Goal: Task Accomplishment & Management: Use online tool/utility

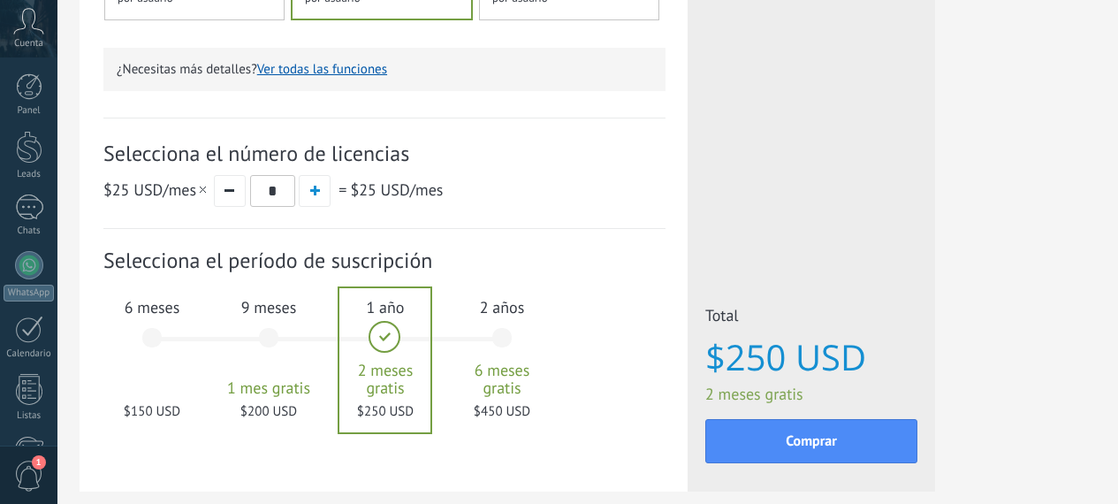
click at [200, 331] on div "6 meses $150 USD" at bounding box center [151, 346] width 95 height 125
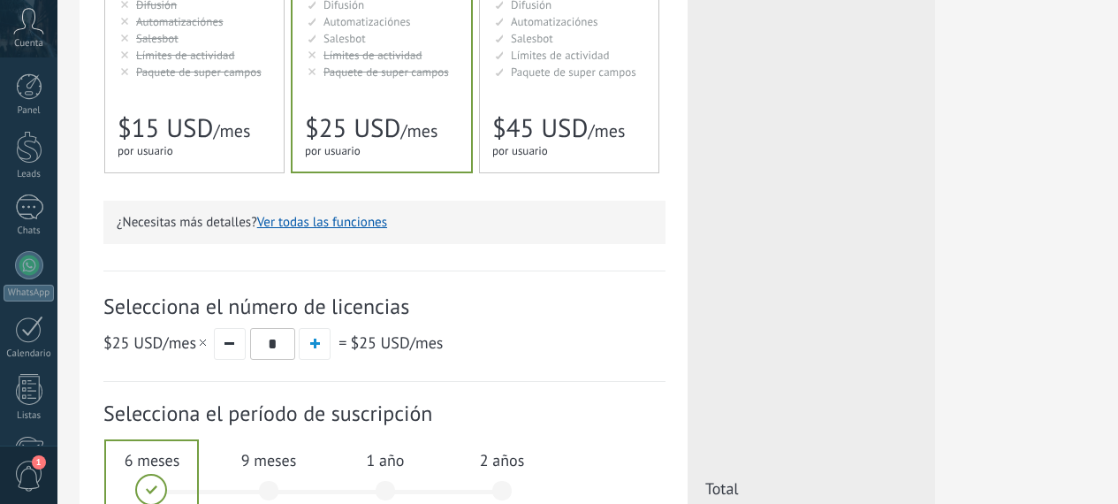
scroll to position [383, 0]
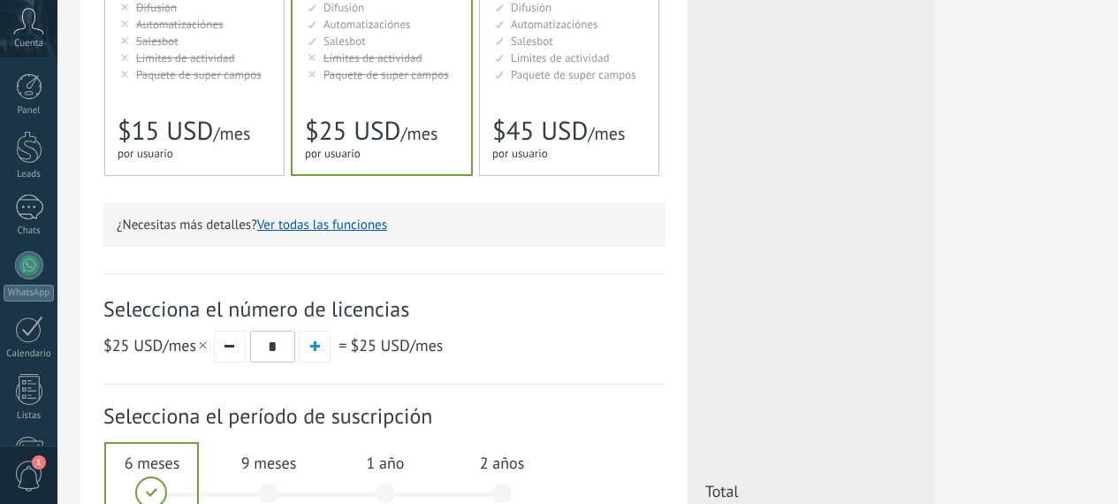
click at [262, 74] on span "Paquete de super campos" at bounding box center [198, 74] width 125 height 15
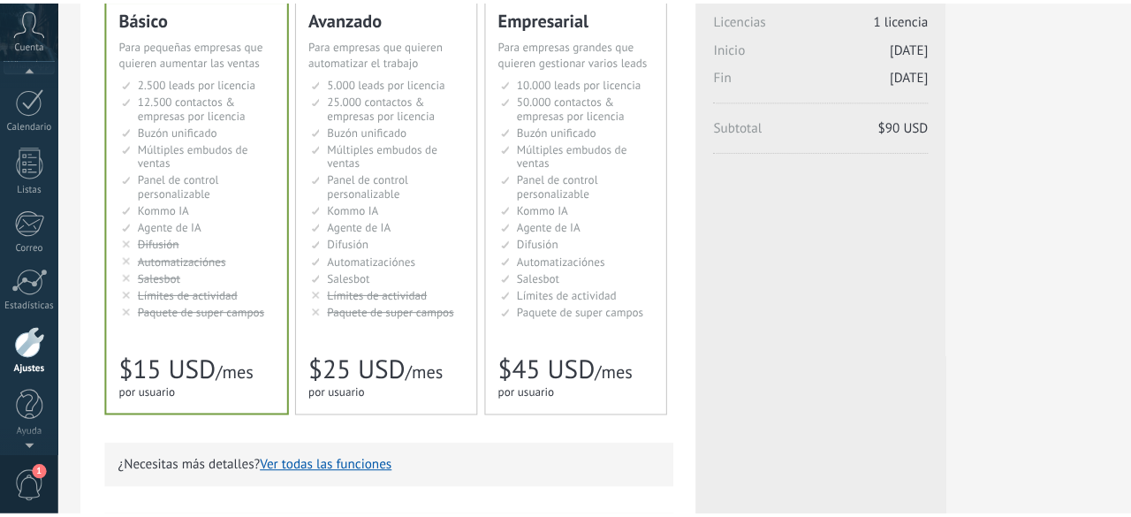
scroll to position [218, 0]
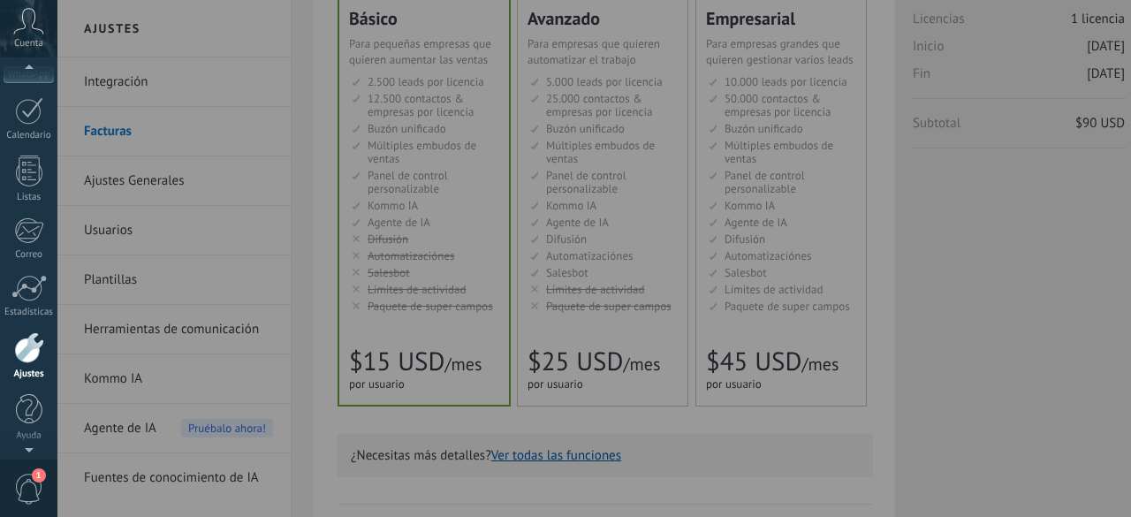
click at [1020, 172] on div at bounding box center [622, 258] width 1131 height 517
click at [1024, 159] on div at bounding box center [622, 258] width 1131 height 517
click at [158, 113] on div at bounding box center [622, 258] width 1131 height 517
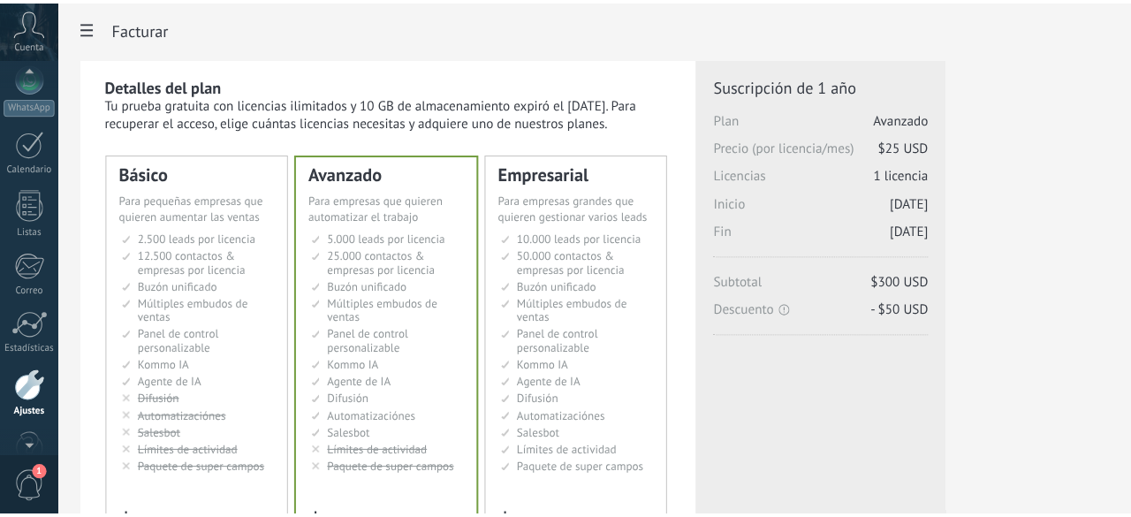
scroll to position [128, 0]
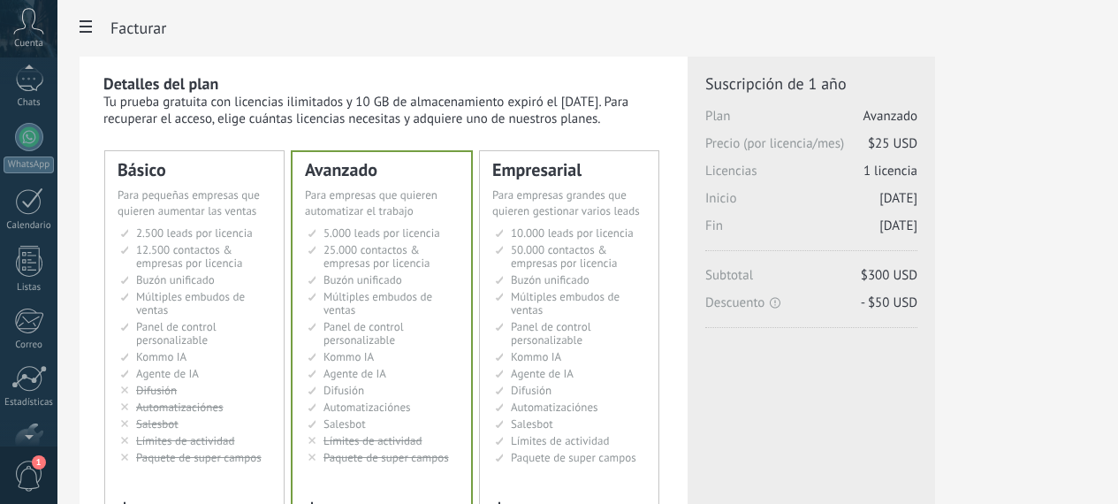
click at [24, 32] on icon at bounding box center [28, 21] width 31 height 27
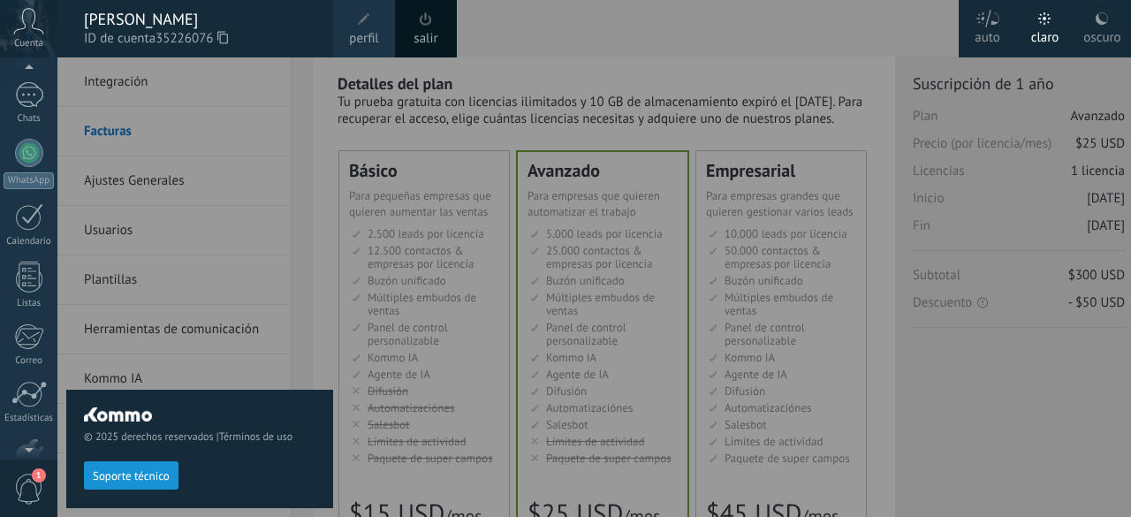
click at [36, 82] on div at bounding box center [28, 70] width 57 height 27
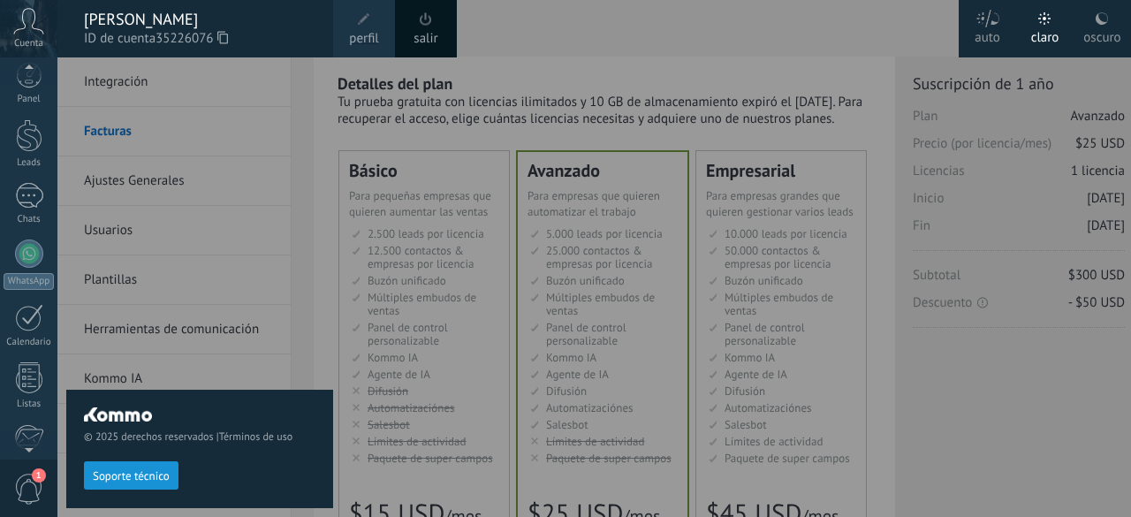
scroll to position [6, 0]
click at [252, 180] on div "© 2025 derechos reservados | Términos de uso Soporte técnico" at bounding box center [199, 286] width 267 height 459
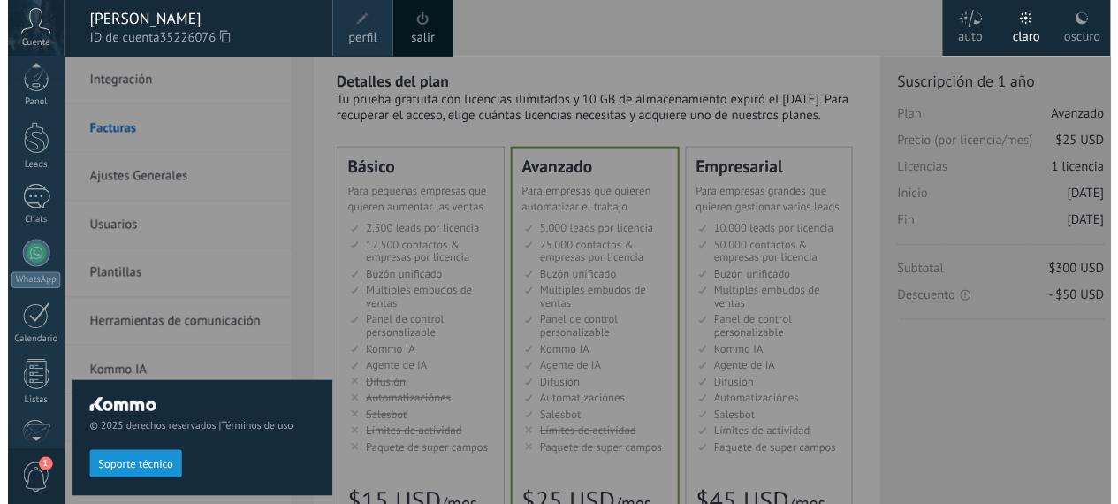
scroll to position [218, 0]
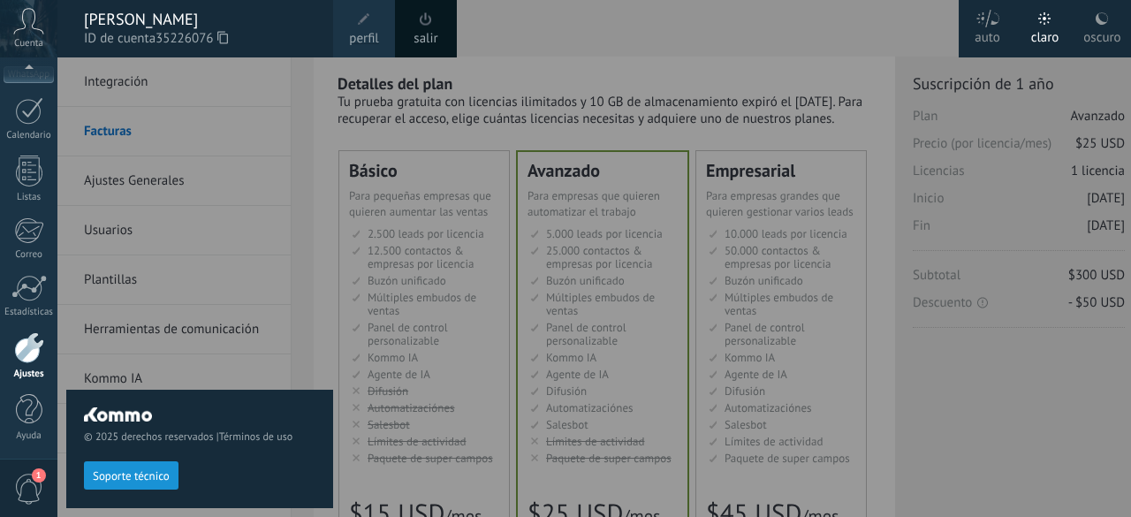
click at [566, 16] on div at bounding box center [622, 258] width 1131 height 517
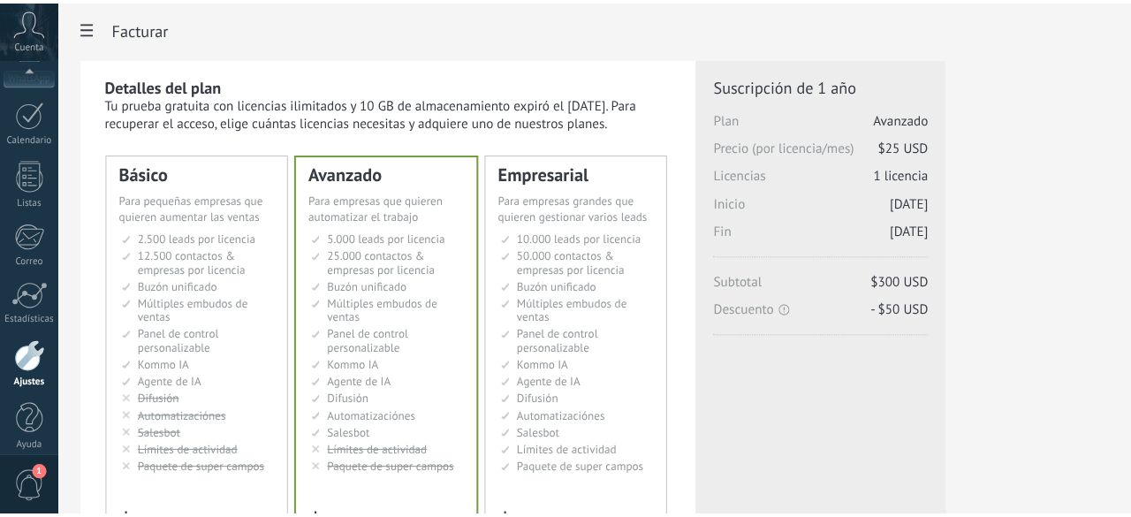
scroll to position [232, 0]
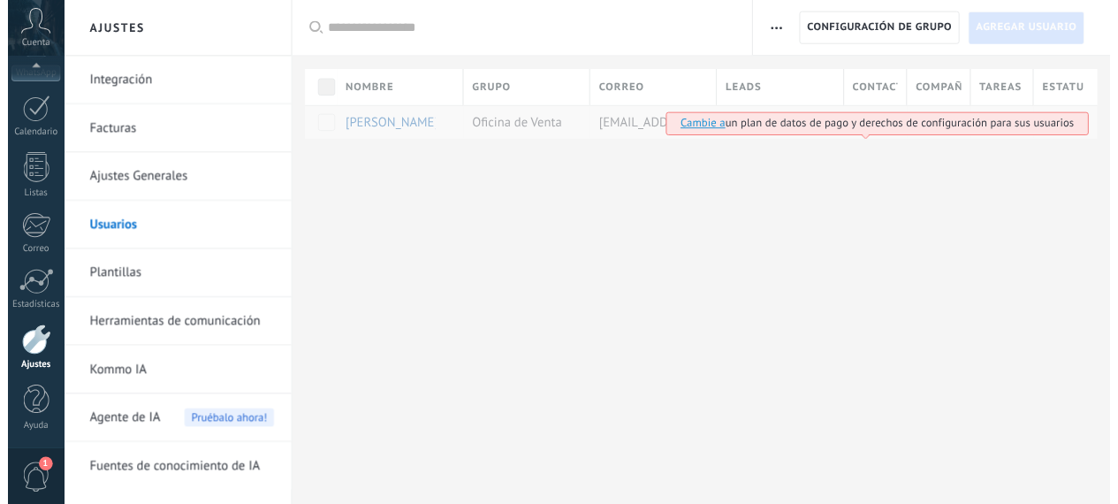
scroll to position [218, 0]
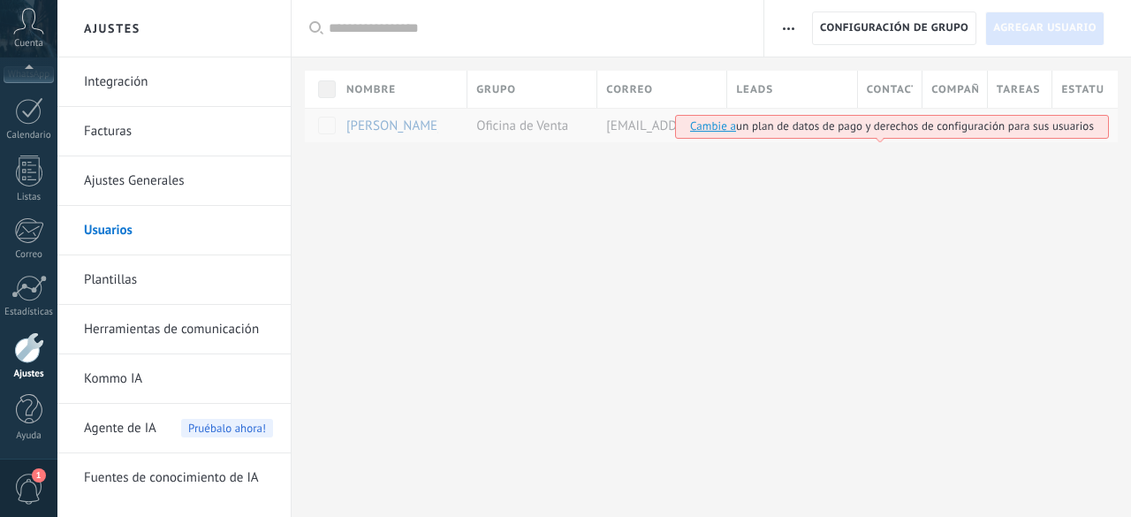
click at [702, 124] on link "Cambie a" at bounding box center [713, 125] width 46 height 15
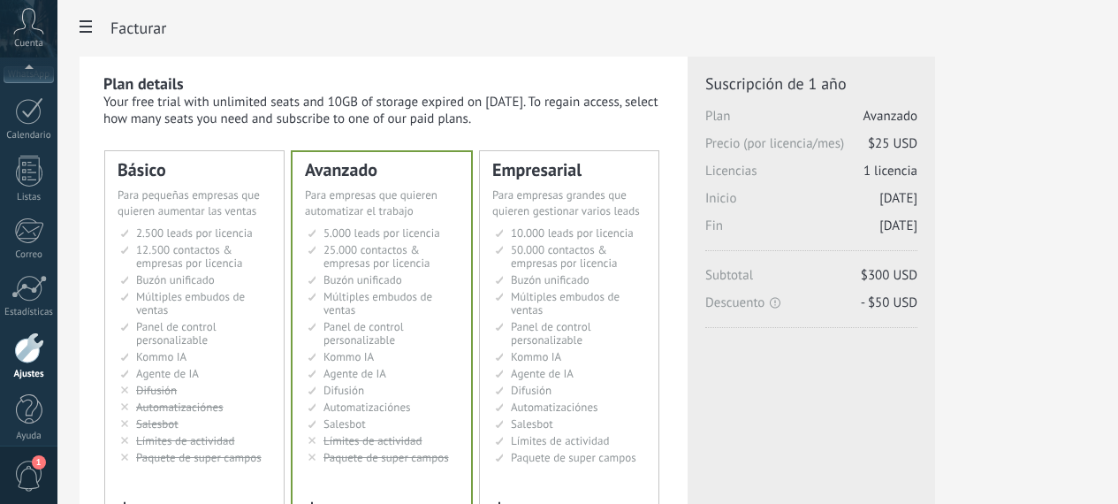
scroll to position [232, 0]
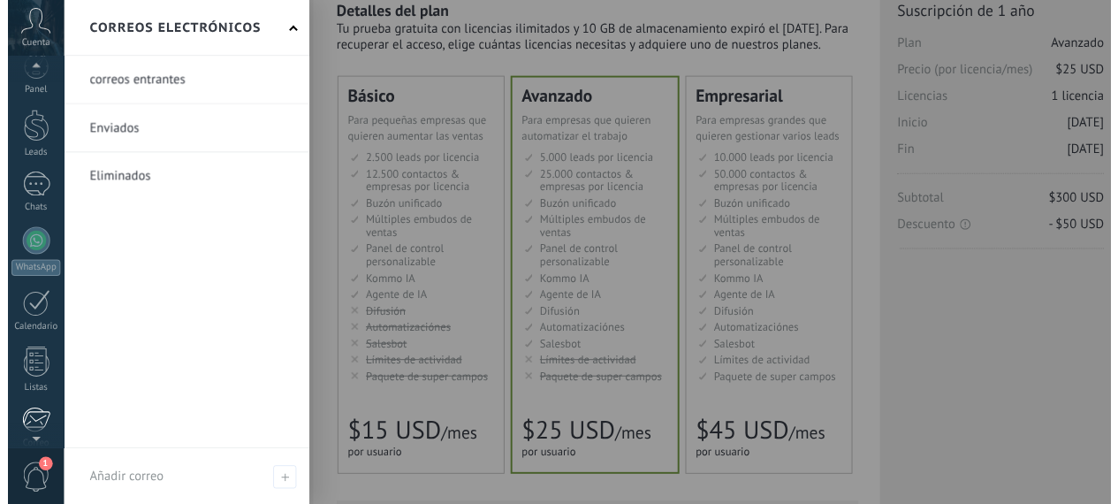
scroll to position [8, 0]
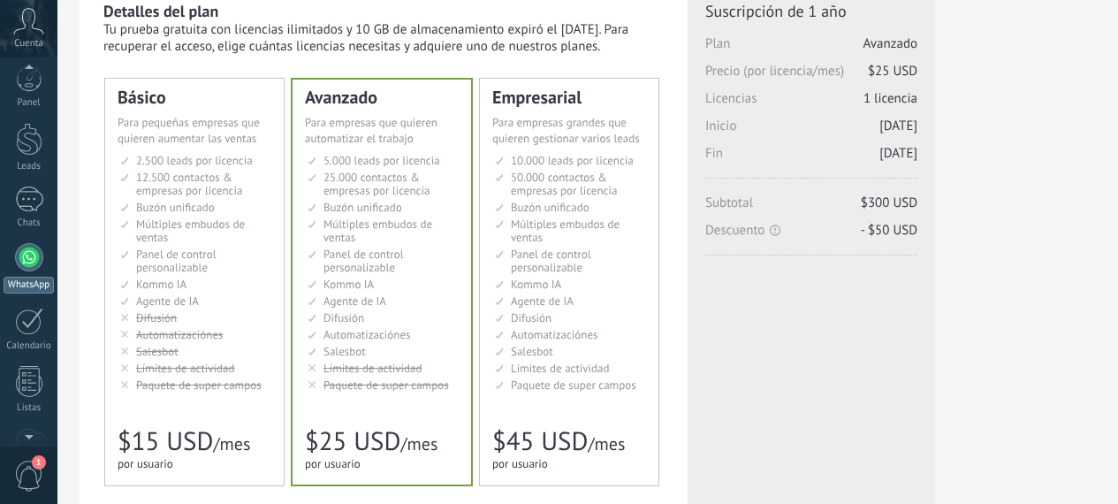
click at [33, 271] on link "WhatsApp" at bounding box center [28, 268] width 57 height 50
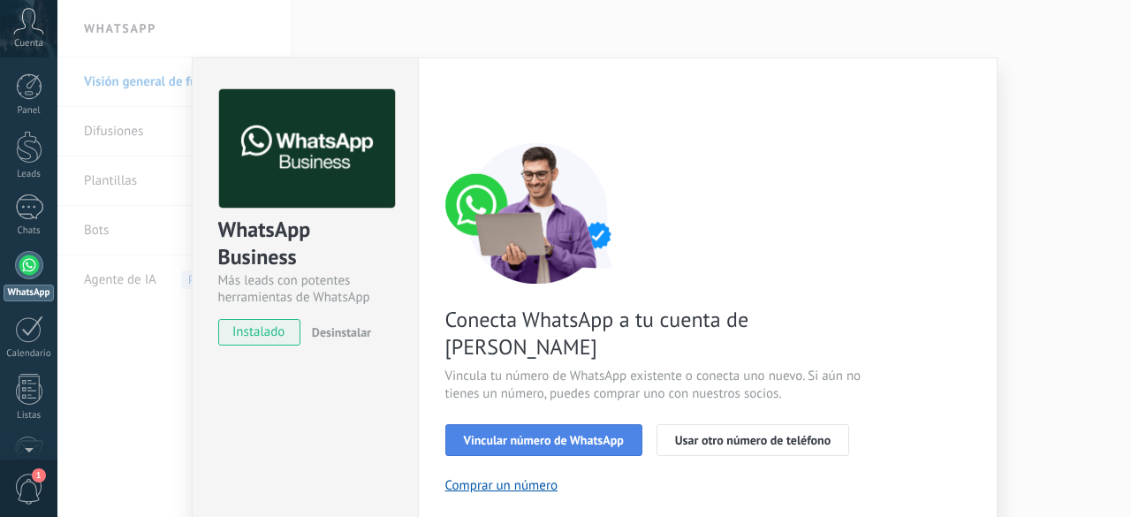
click at [521, 434] on span "Vincular número de WhatsApp" at bounding box center [544, 440] width 160 height 12
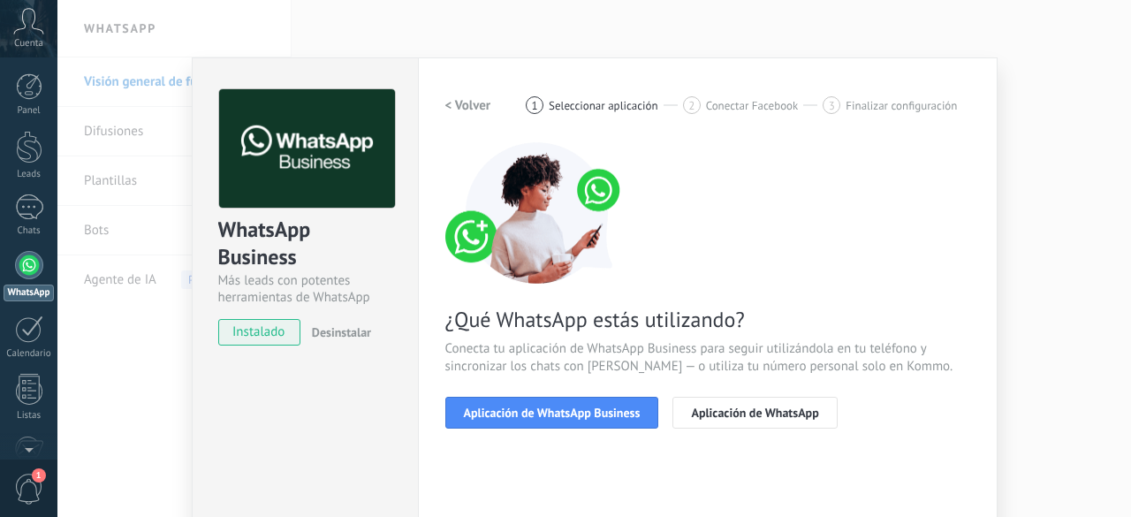
click at [521, 413] on span "Aplicación de WhatsApp Business" at bounding box center [552, 412] width 177 height 12
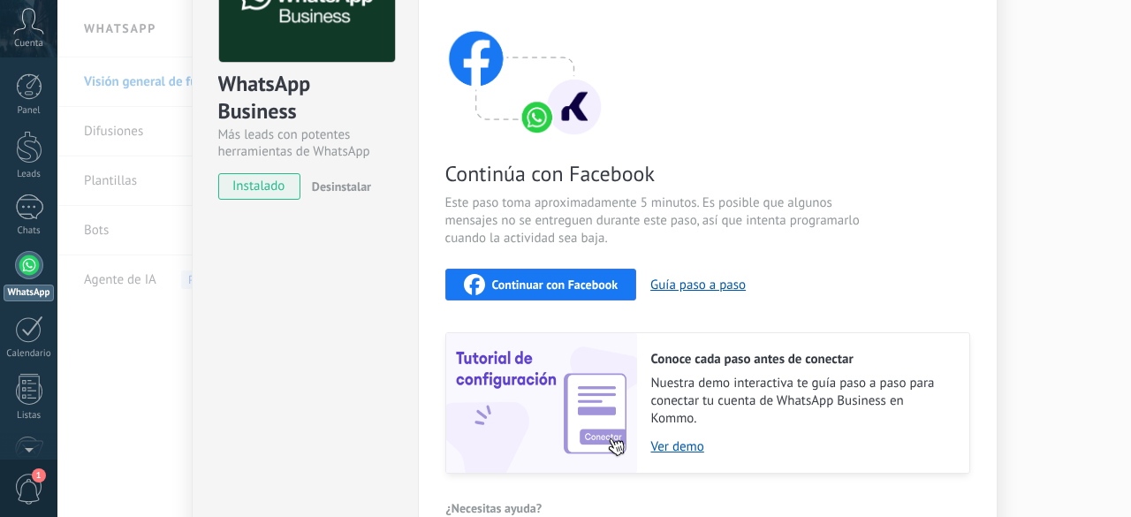
scroll to position [155, 0]
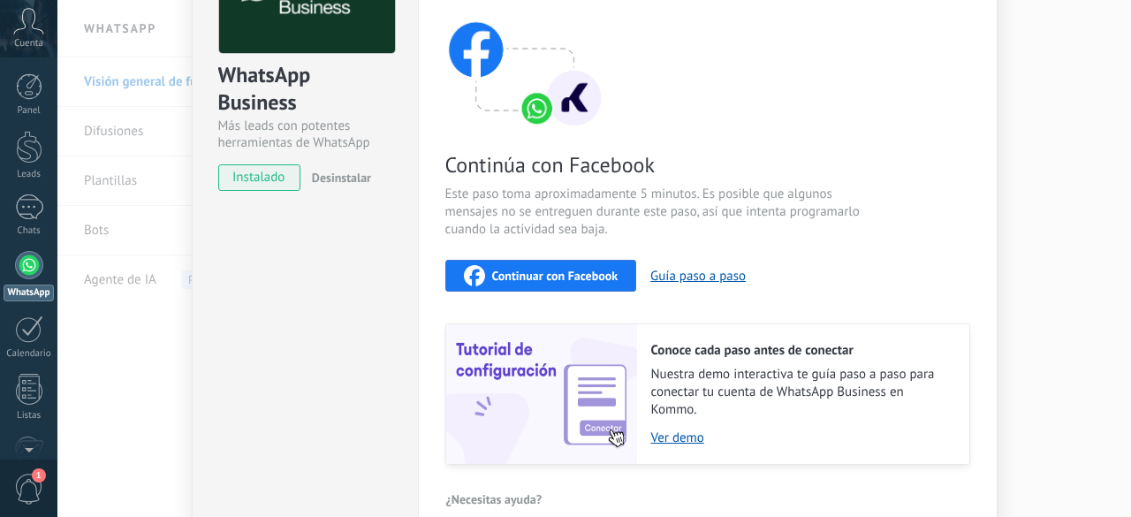
click at [574, 275] on span "Continuar con Facebook" at bounding box center [555, 275] width 126 height 12
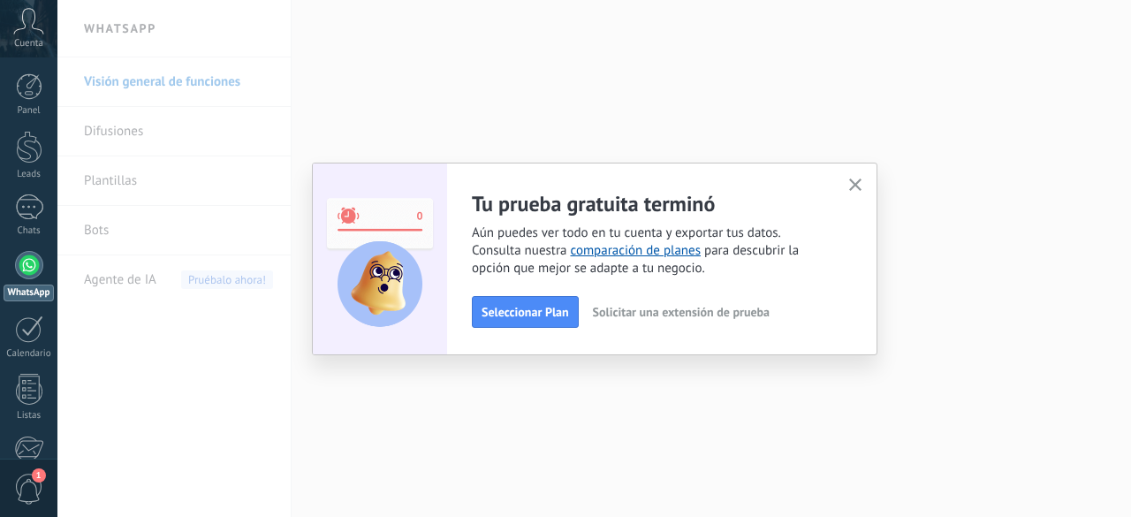
click at [859, 181] on use "button" at bounding box center [855, 184] width 13 height 13
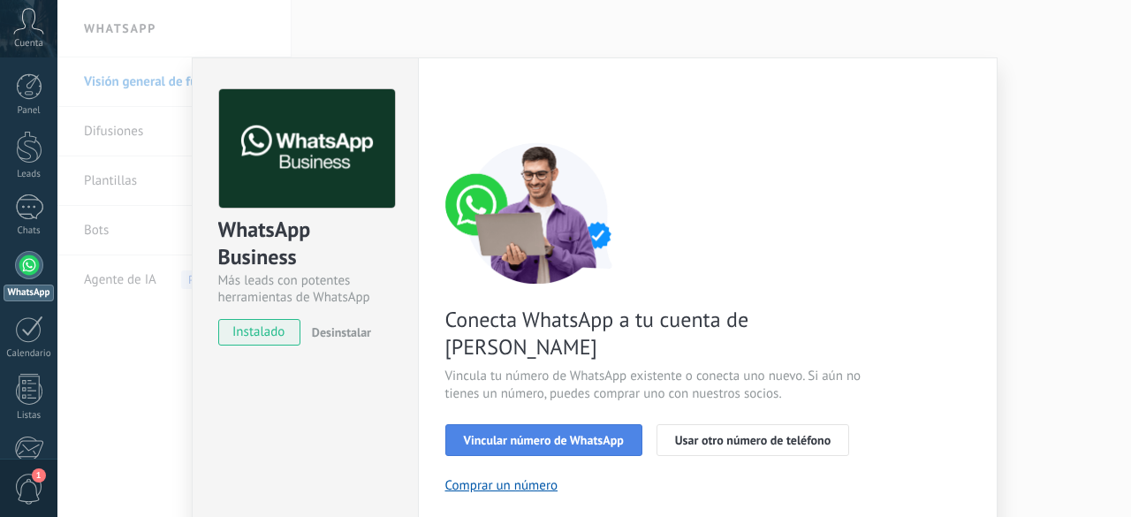
click at [550, 434] on span "Vincular número de WhatsApp" at bounding box center [544, 440] width 160 height 12
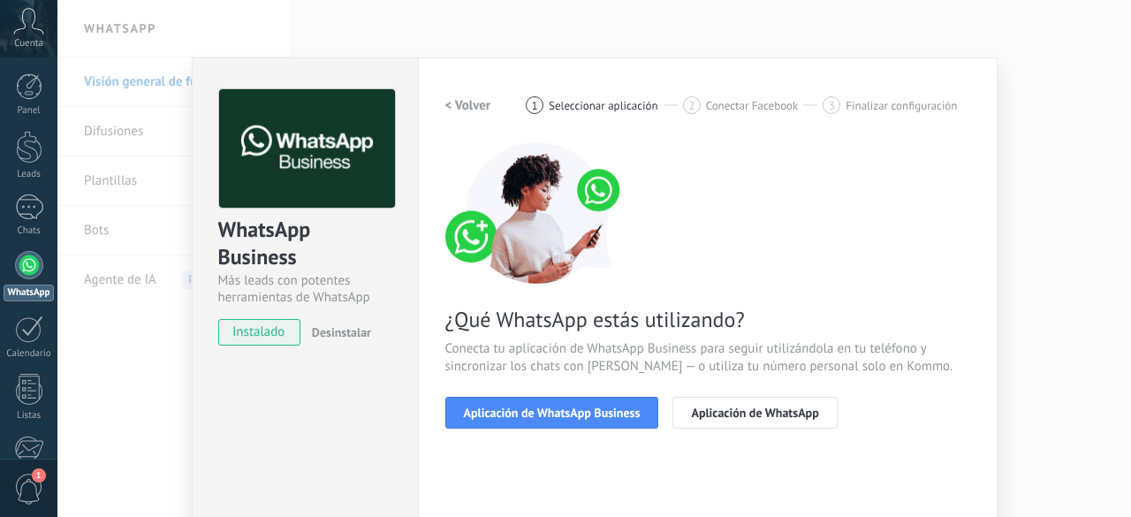
click at [550, 416] on span "Aplicación de WhatsApp Business" at bounding box center [552, 412] width 177 height 12
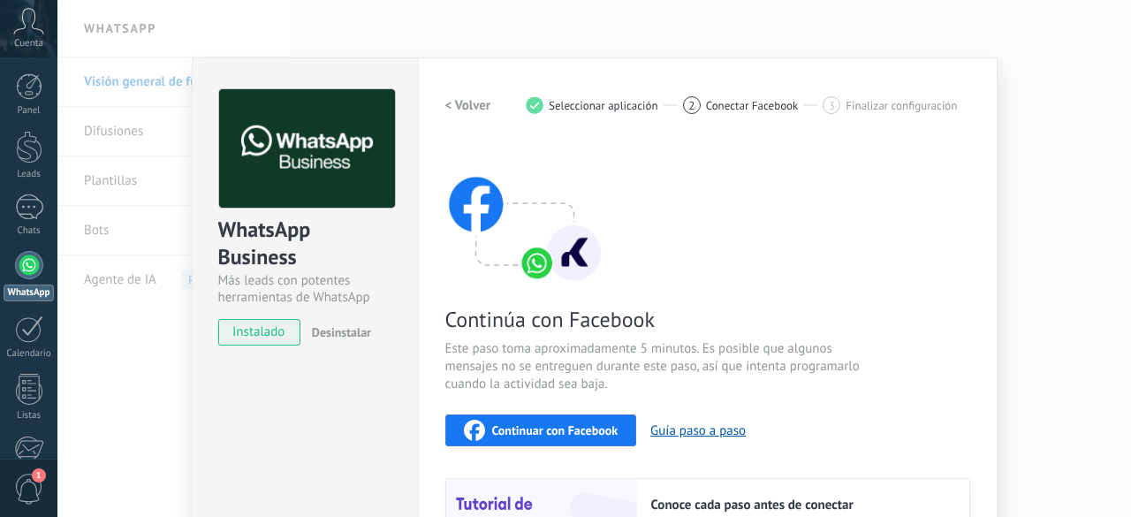
click at [554, 434] on span "Continuar con Facebook" at bounding box center [555, 430] width 126 height 12
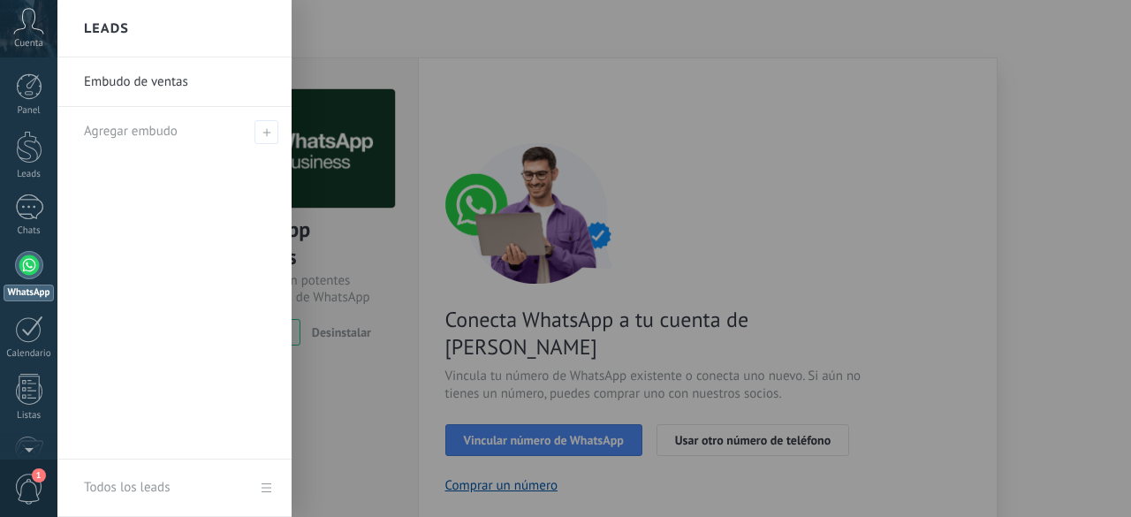
click at [517, 318] on div at bounding box center [622, 258] width 1131 height 517
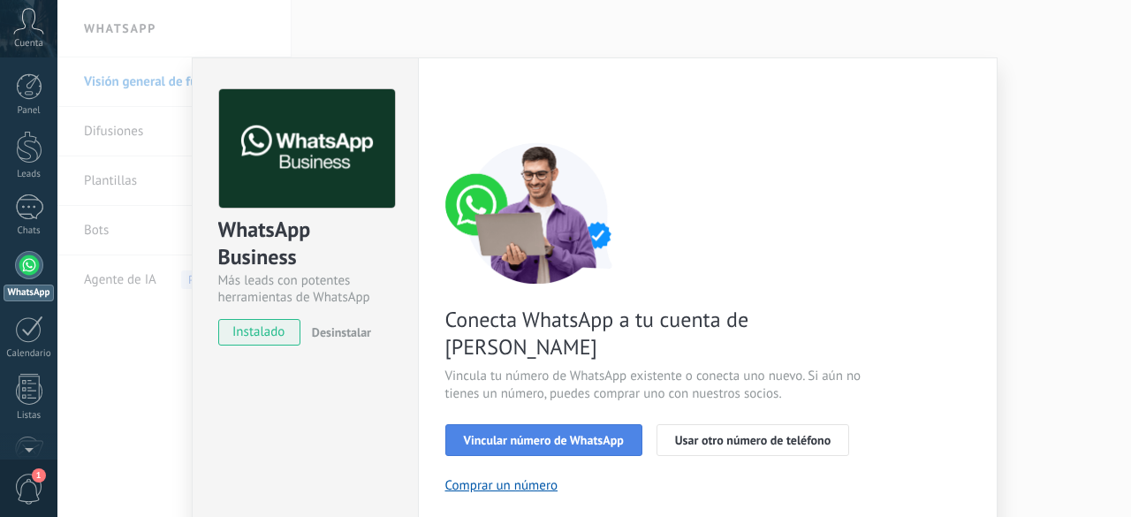
click at [565, 434] on span "Vincular número de WhatsApp" at bounding box center [544, 440] width 160 height 12
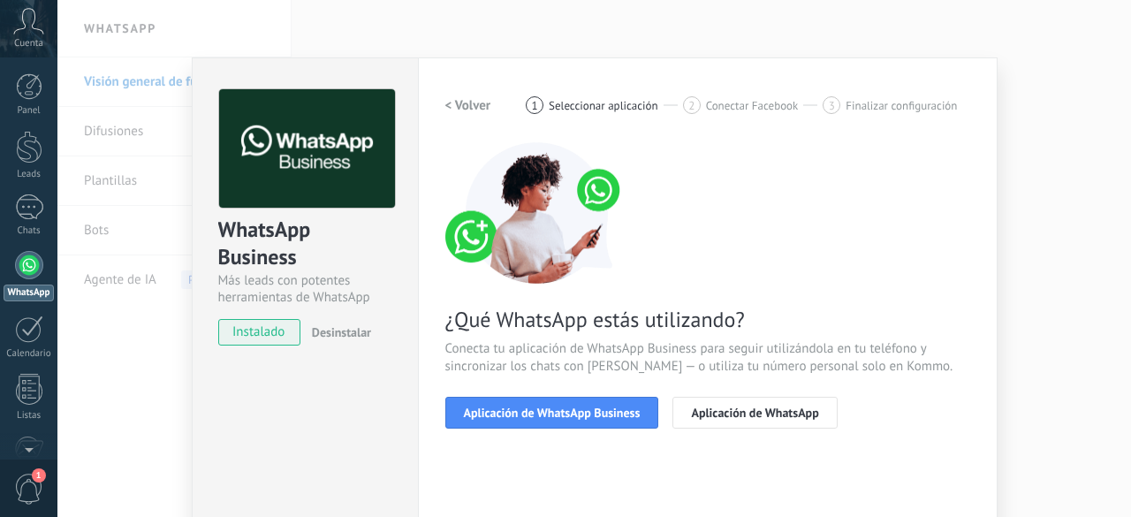
click at [565, 416] on span "Aplicación de WhatsApp Business" at bounding box center [552, 412] width 177 height 12
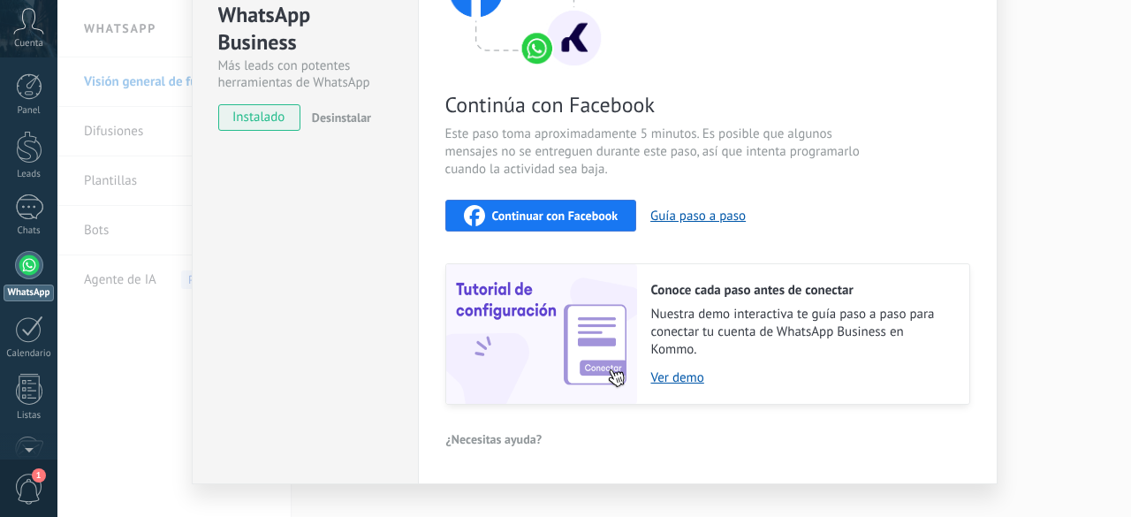
scroll to position [247, 0]
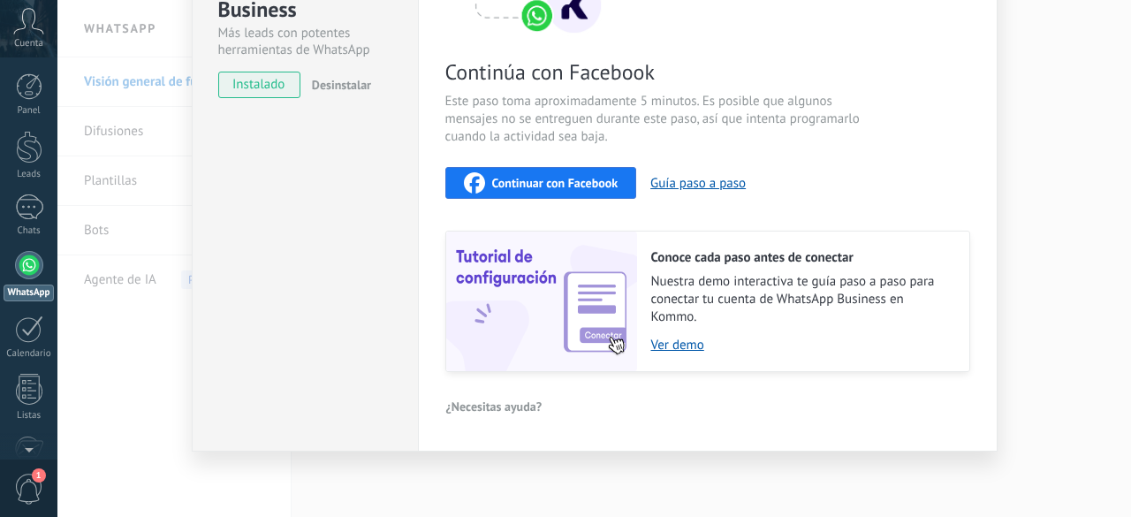
click at [573, 187] on span "Continuar con Facebook" at bounding box center [555, 183] width 126 height 12
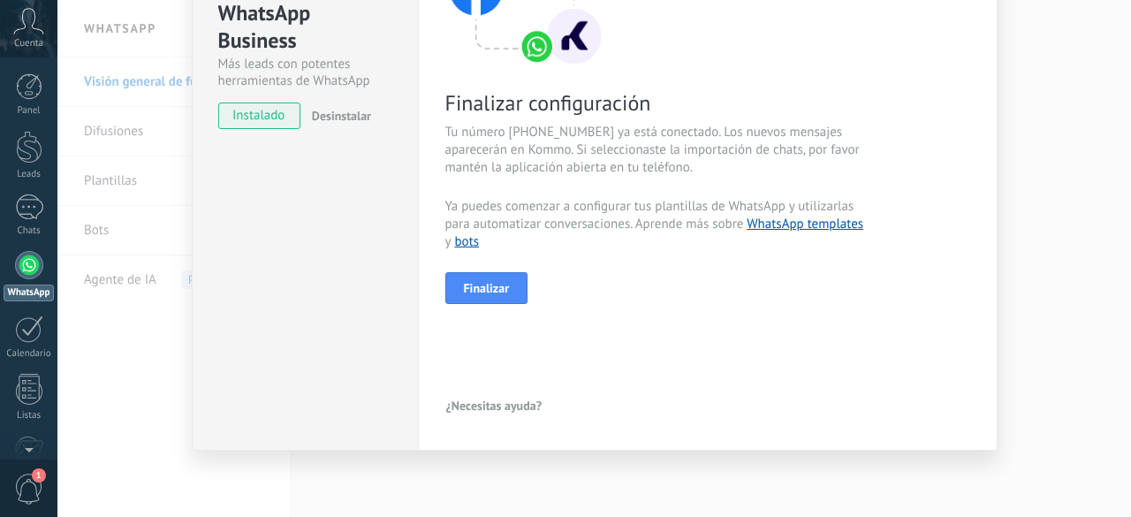
scroll to position [216, 0]
click at [501, 297] on button "Finalizar" at bounding box center [486, 288] width 83 height 32
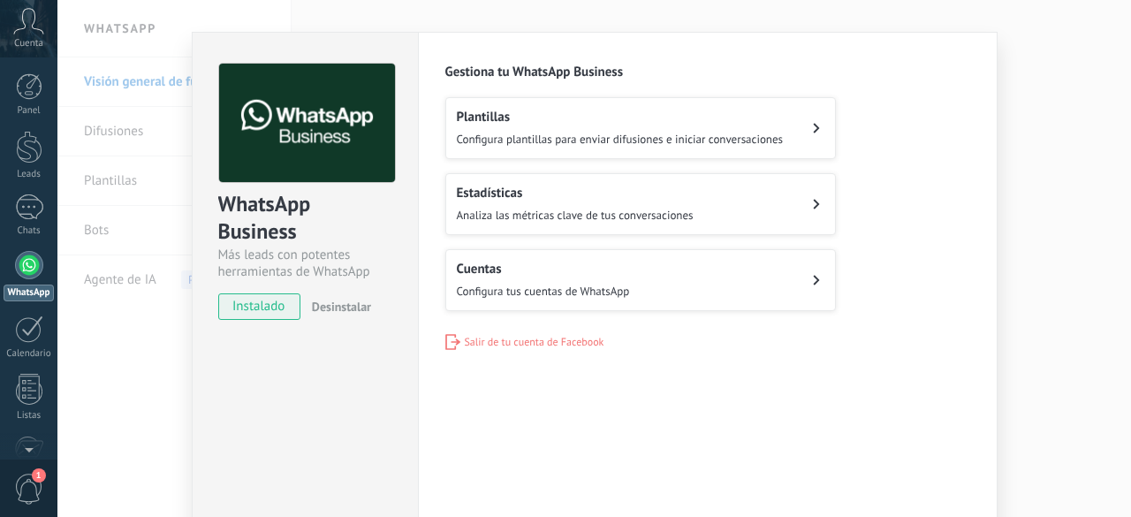
scroll to position [0, 0]
